Goal: Book appointment/travel/reservation

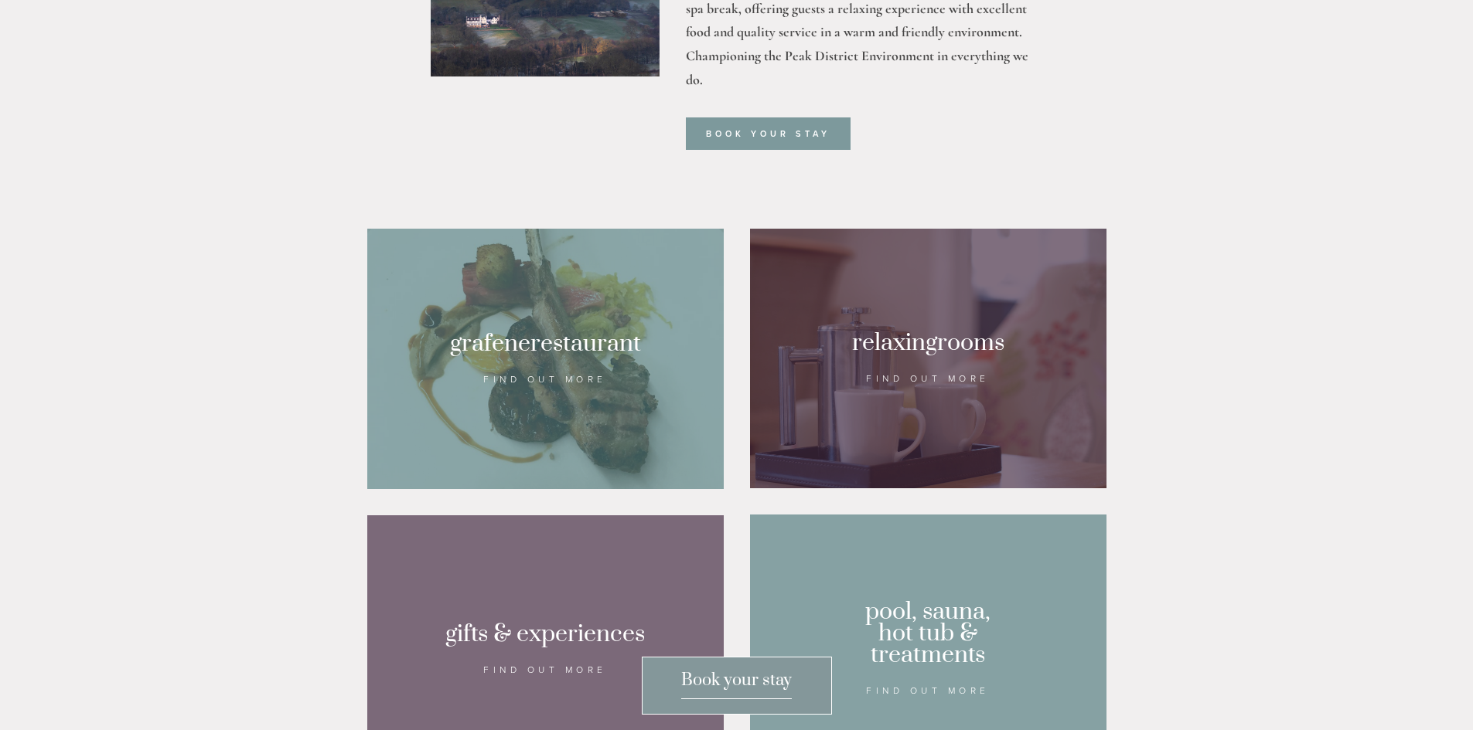
scroll to position [1005, 0]
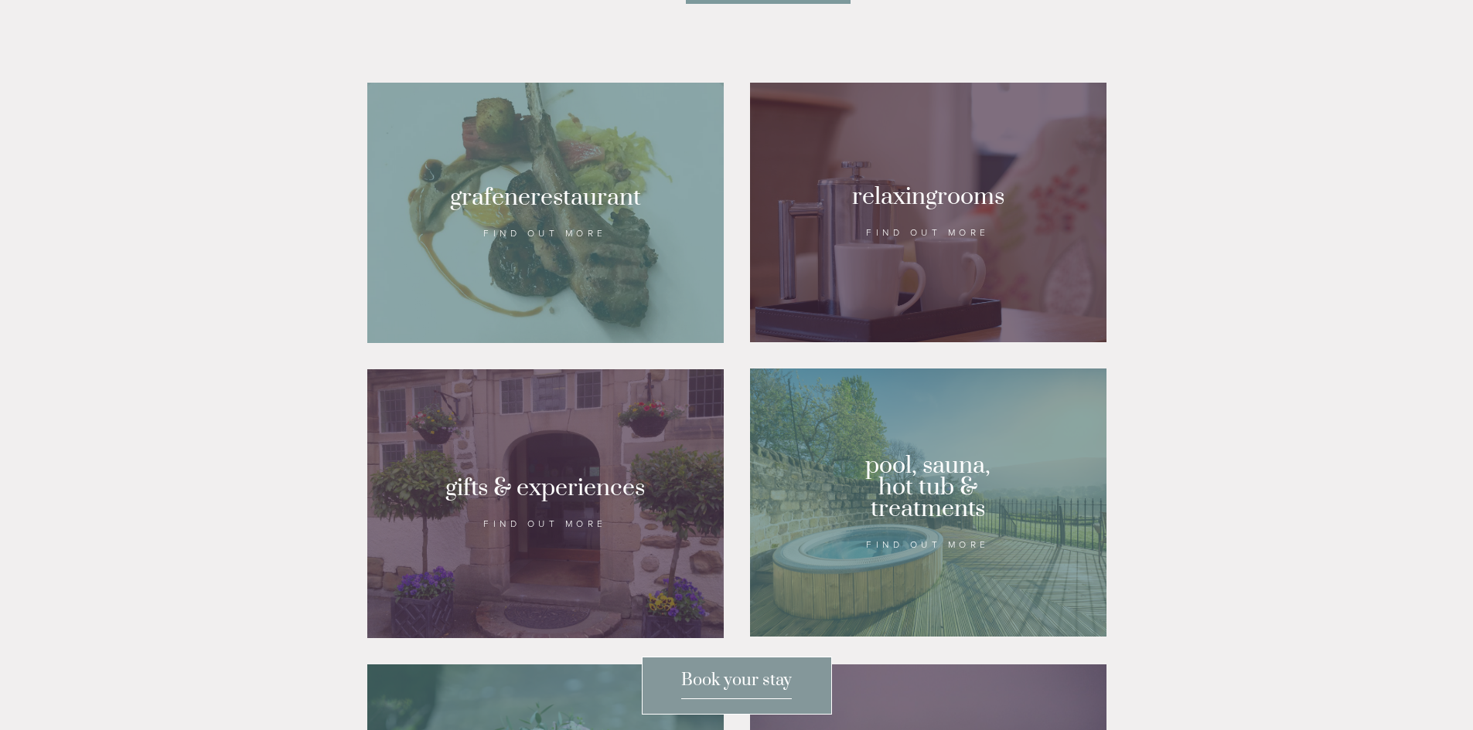
click at [1029, 509] on div at bounding box center [928, 503] width 356 height 268
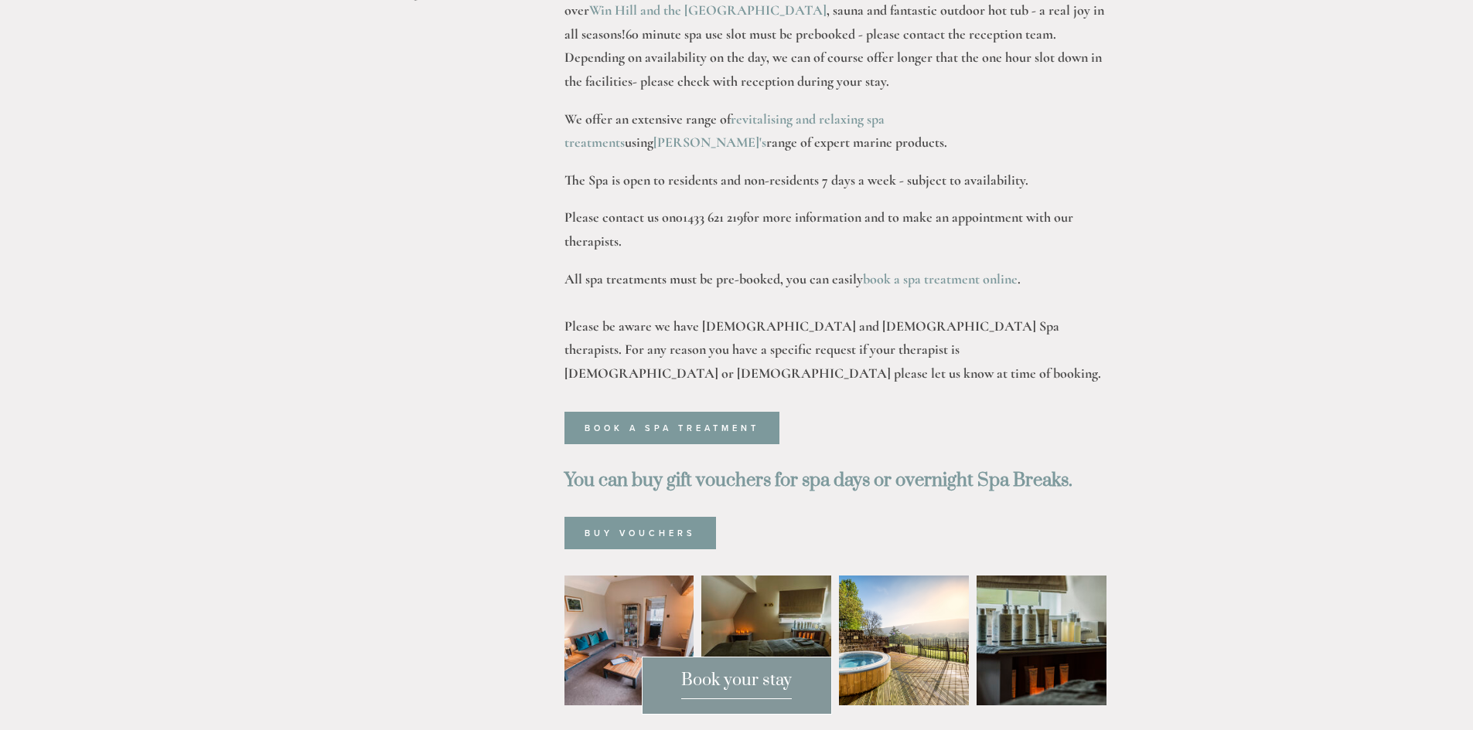
scroll to position [696, 0]
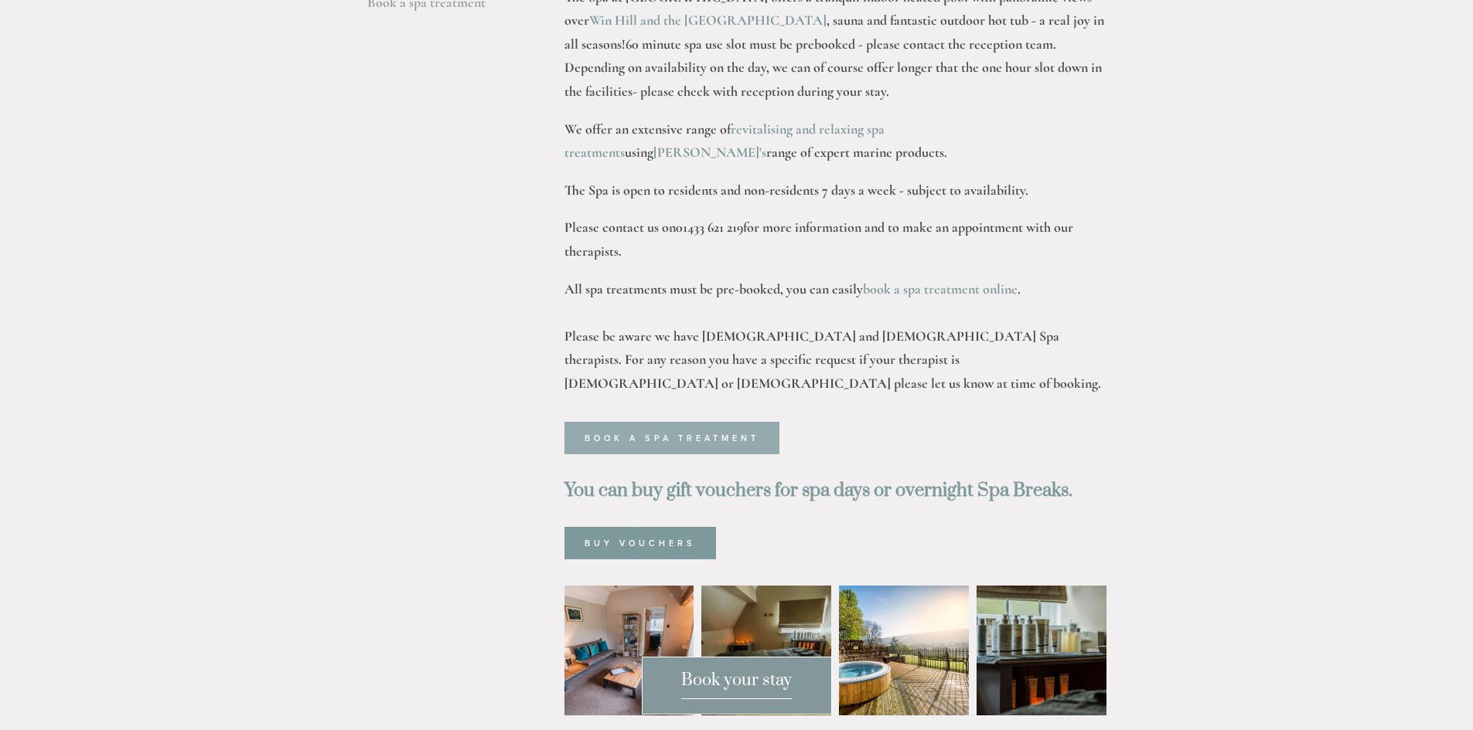
click at [742, 422] on link "Book a spa treatment" at bounding box center [671, 438] width 215 height 32
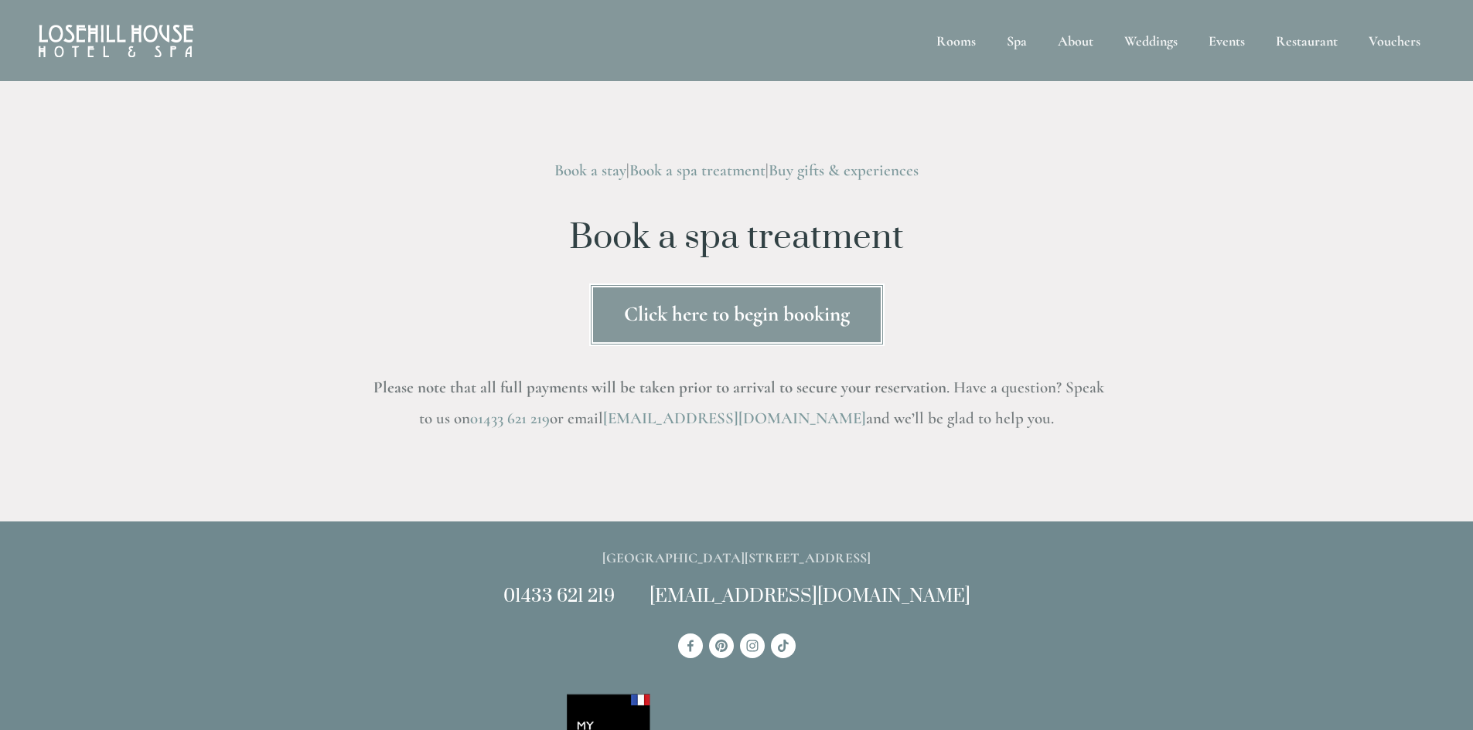
click at [735, 329] on link "Click here to begin booking" at bounding box center [736, 315] width 295 height 63
